Goal: Transaction & Acquisition: Subscribe to service/newsletter

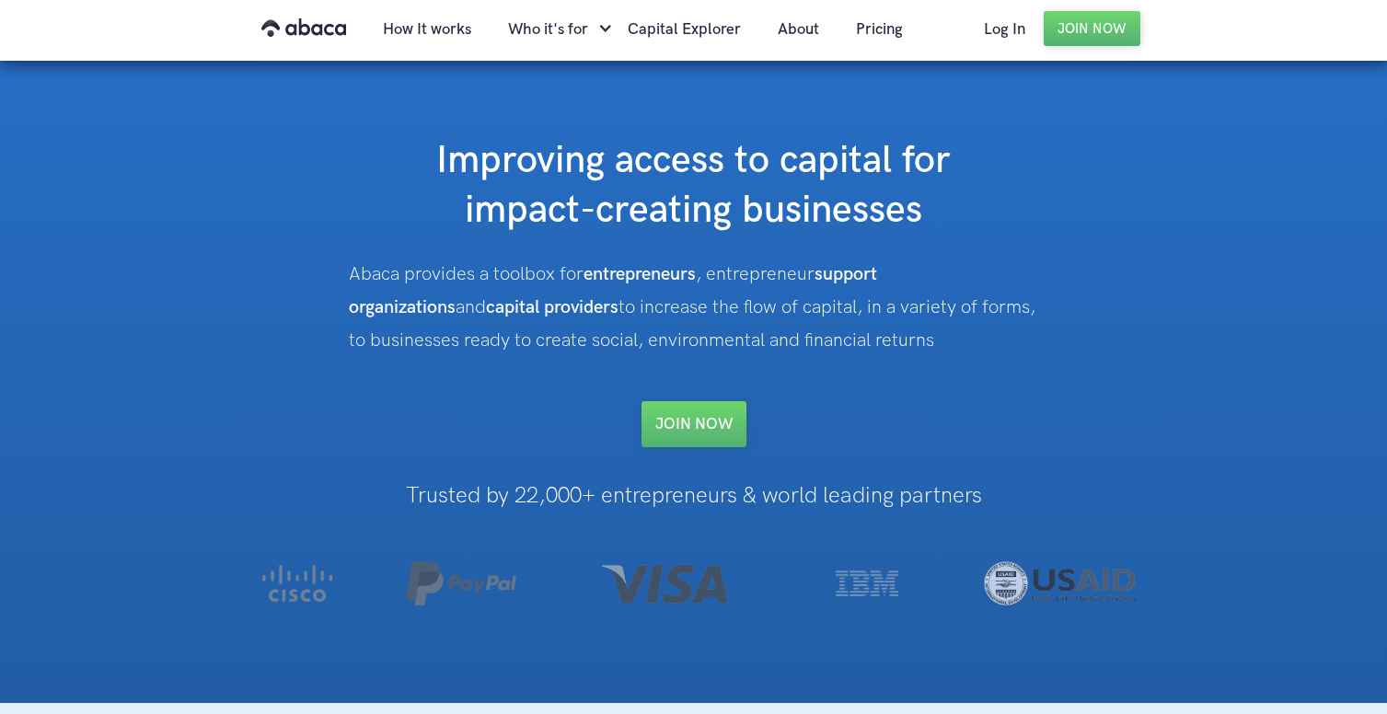
click at [692, 304] on div "Abaca provides a toolbox for entrepreneurs , entrepreneur support organizations…" at bounding box center [694, 307] width 690 height 99
click at [829, 339] on div "Abaca provides a toolbox for entrepreneurs , entrepreneur support organizations…" at bounding box center [694, 307] width 690 height 99
click at [511, 348] on div "Abaca provides a toolbox for entrepreneurs , entrepreneur support organizations…" at bounding box center [694, 307] width 690 height 99
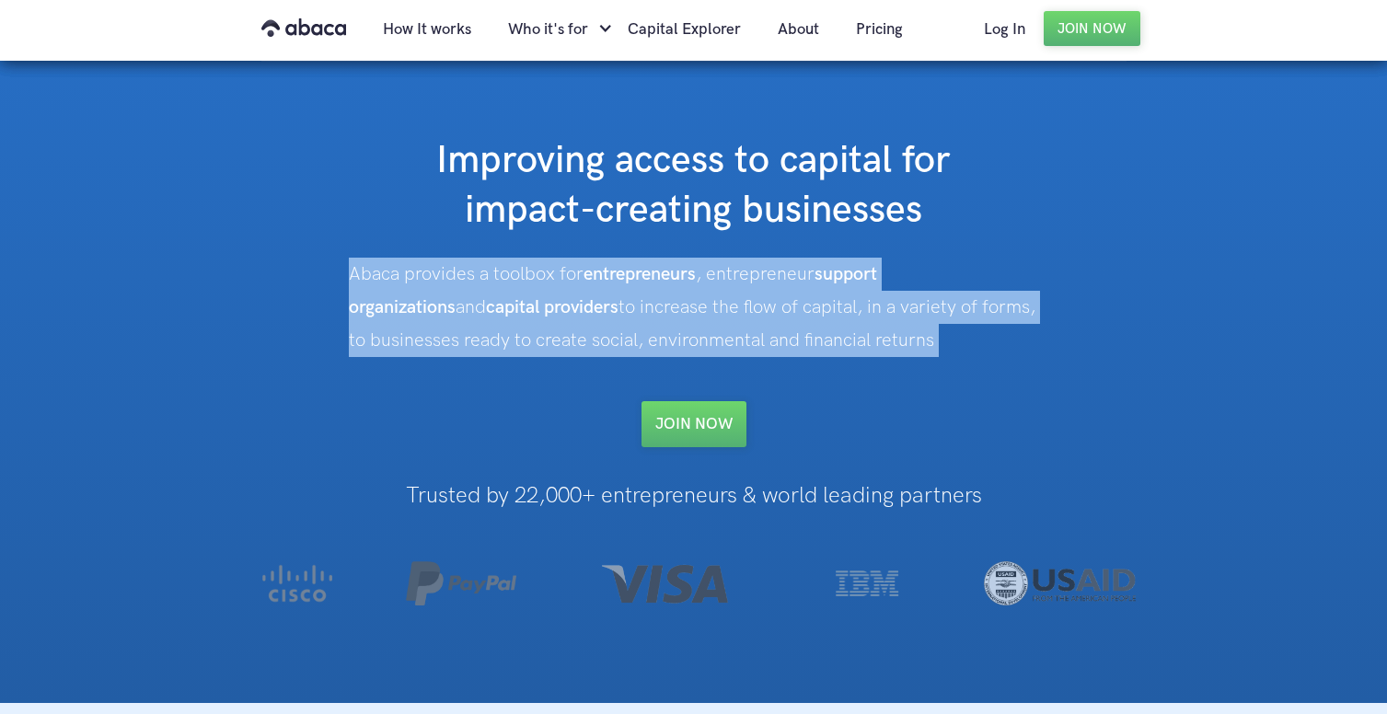
click at [511, 348] on div "Abaca provides a toolbox for entrepreneurs , entrepreneur support organizations…" at bounding box center [694, 307] width 690 height 99
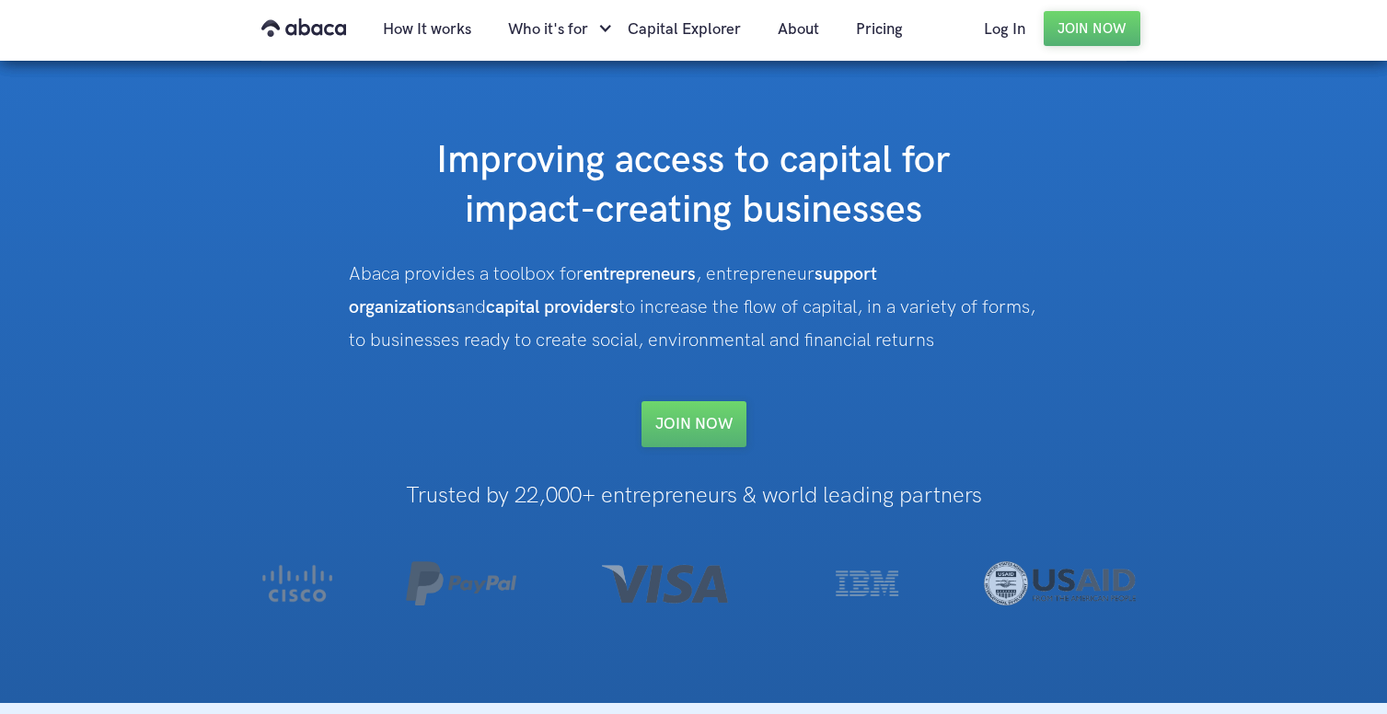
click at [855, 281] on strong "support organizations" at bounding box center [613, 290] width 528 height 55
click at [840, 339] on div "Abaca provides a toolbox for entrepreneurs , entrepreneur support organizations…" at bounding box center [694, 307] width 690 height 99
click at [714, 408] on link "Join NOW" at bounding box center [694, 424] width 105 height 46
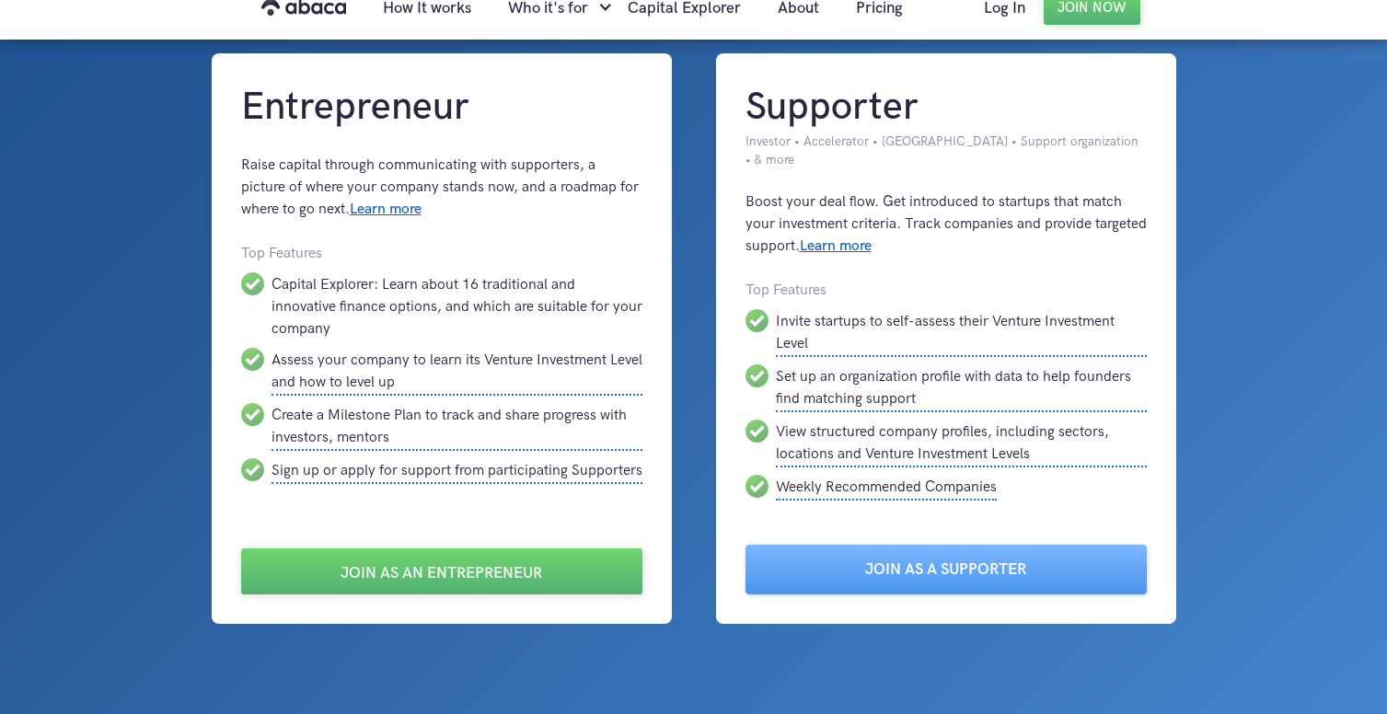
scroll to position [119, 0]
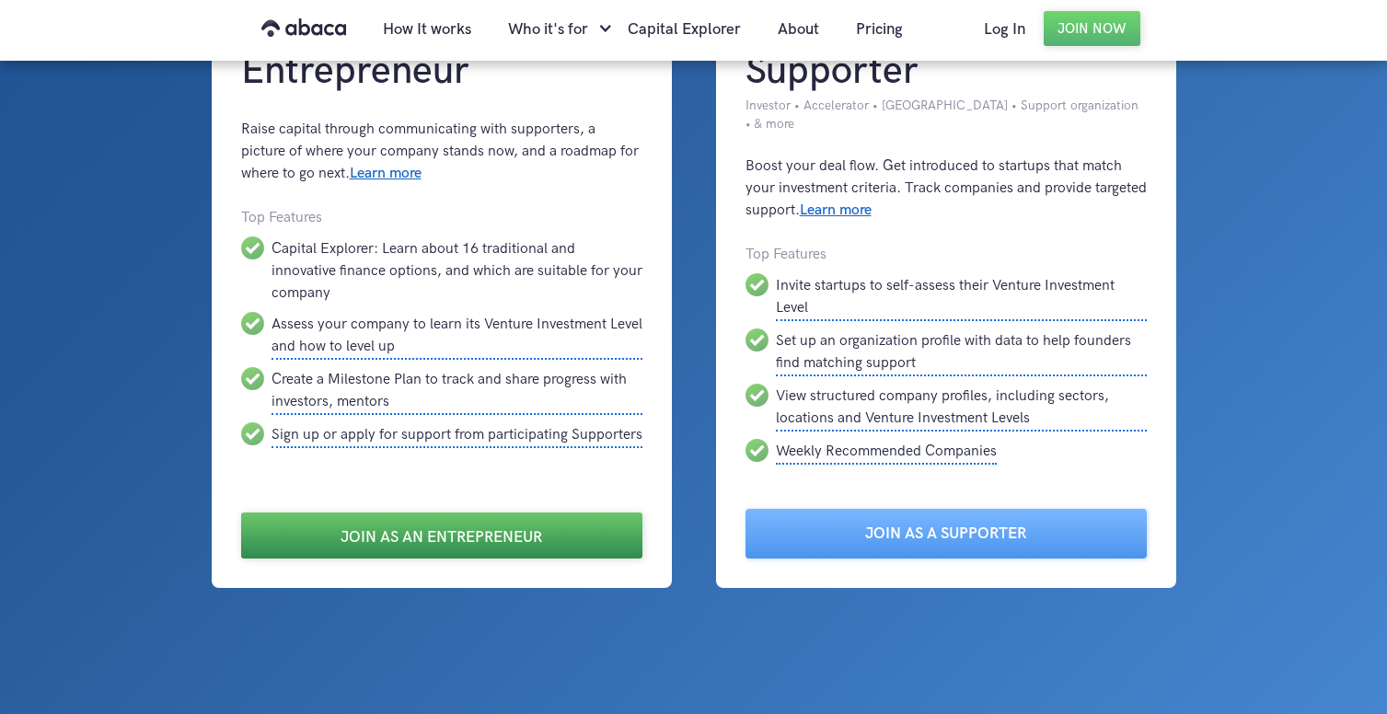
click at [455, 524] on link "Join as an Entrepreneur" at bounding box center [441, 536] width 401 height 46
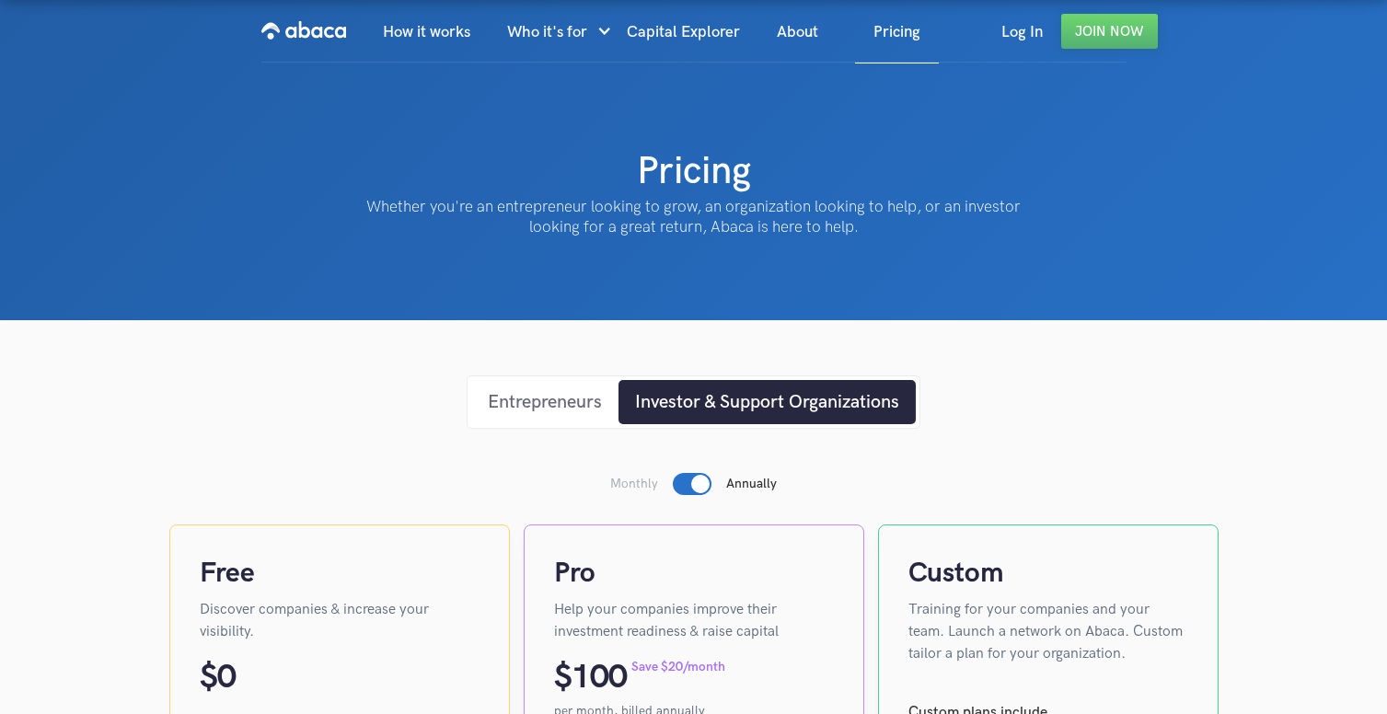
click at [561, 403] on div "Entrepreneurs" at bounding box center [545, 402] width 114 height 28
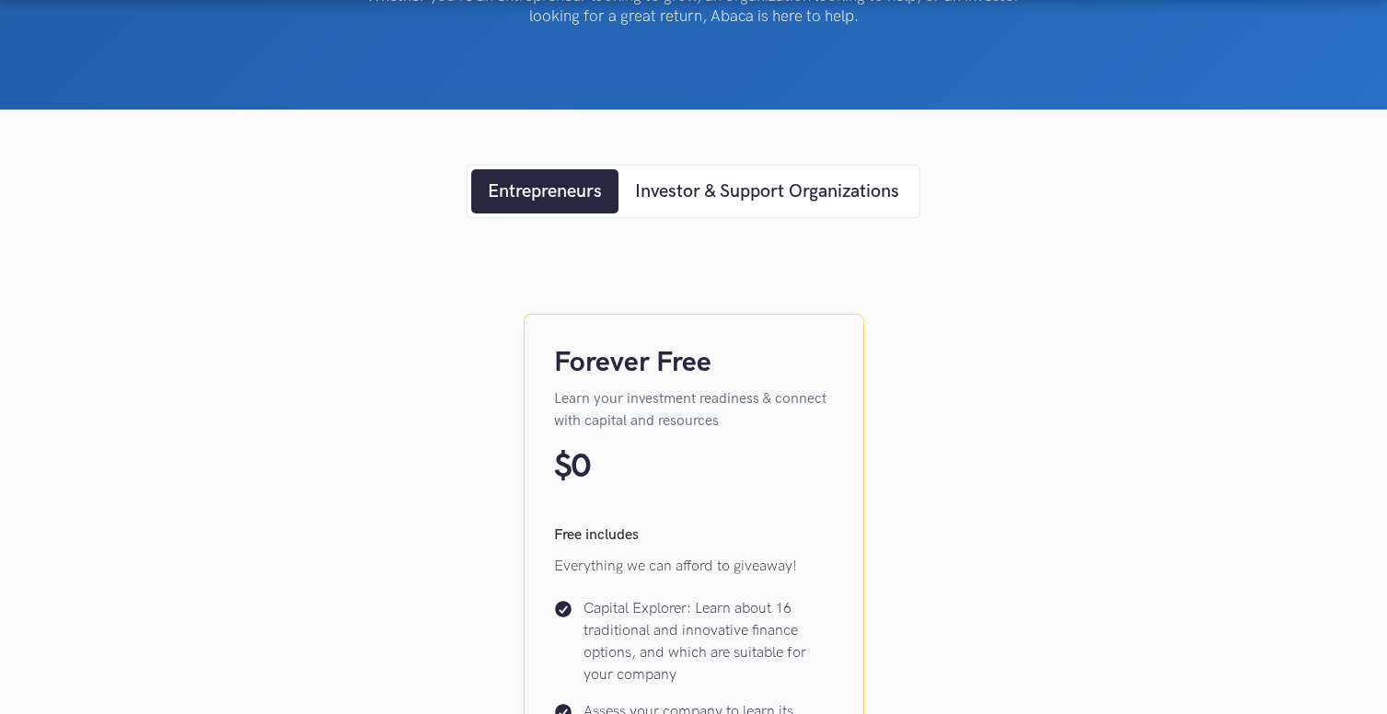
scroll to position [194, 0]
